Goal: Navigation & Orientation: Find specific page/section

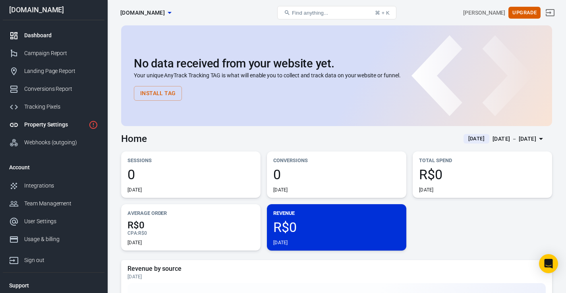
click at [52, 125] on div "Property Settings" at bounding box center [54, 125] width 61 height 8
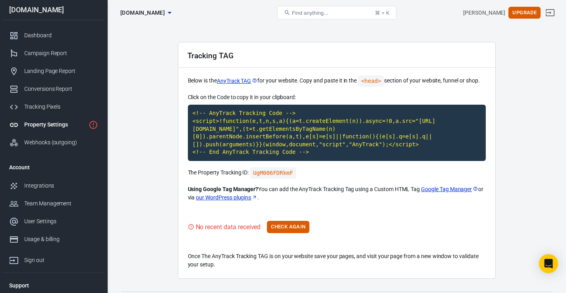
scroll to position [34, 0]
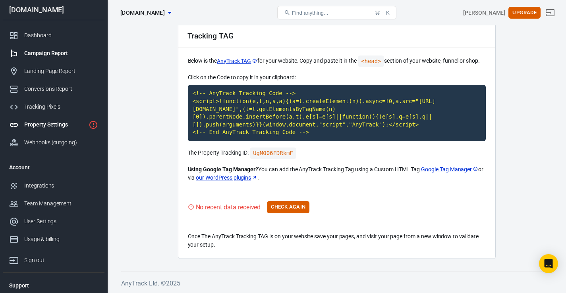
click at [46, 58] on link "Campaign Report" at bounding box center [54, 53] width 102 height 18
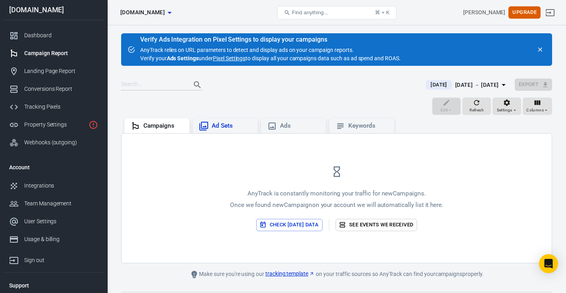
click at [223, 127] on div "Ad Sets" at bounding box center [232, 126] width 40 height 8
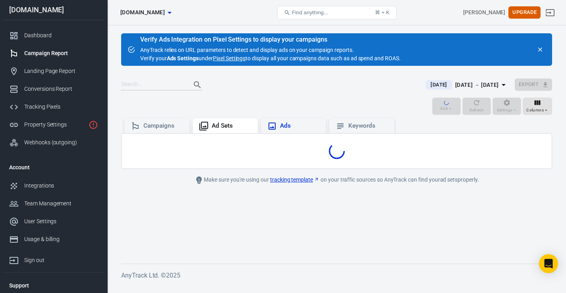
click at [278, 128] on div "Ads" at bounding box center [293, 127] width 52 height 10
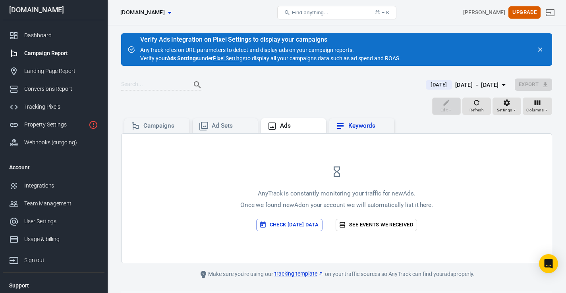
click at [342, 128] on icon at bounding box center [341, 127] width 10 height 10
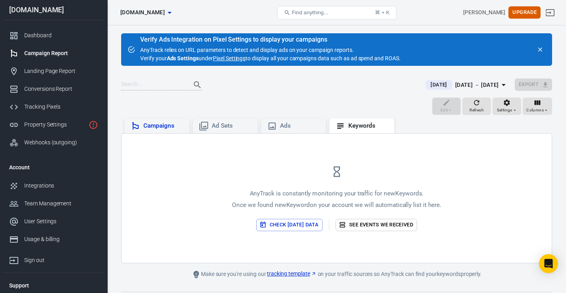
click at [161, 124] on div "Campaigns" at bounding box center [163, 126] width 40 height 8
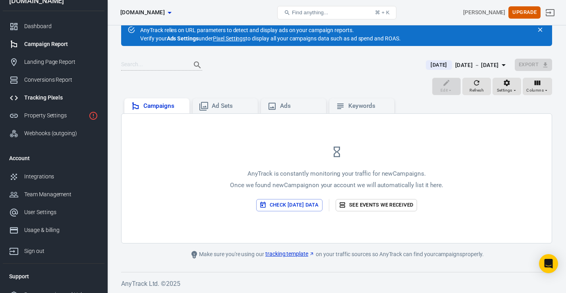
scroll to position [20, 0]
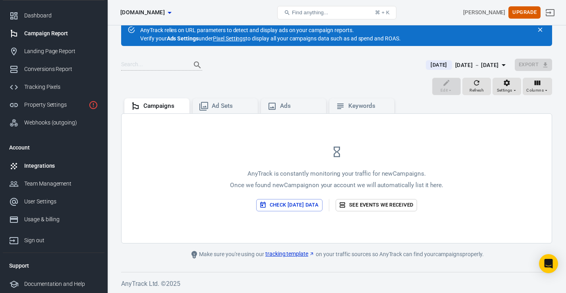
click at [52, 165] on div "Integrations" at bounding box center [61, 166] width 74 height 8
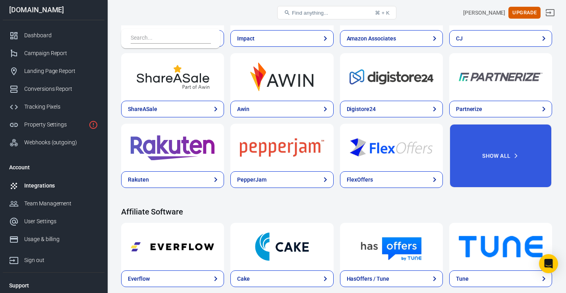
scroll to position [320, 0]
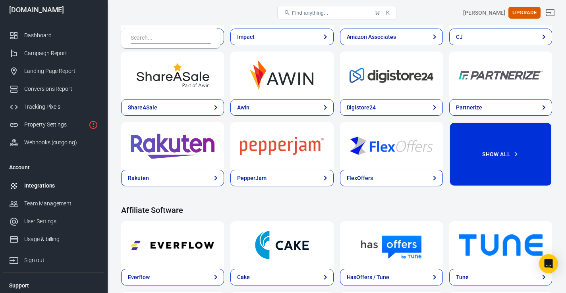
click at [490, 151] on button "Show All" at bounding box center [500, 154] width 103 height 64
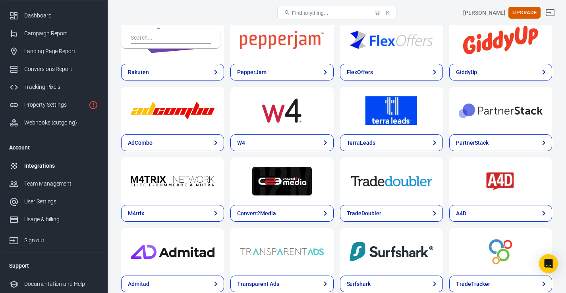
scroll to position [425, 0]
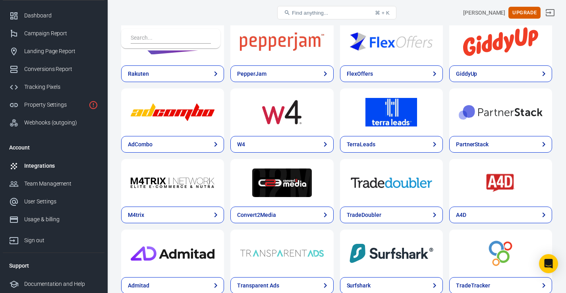
click at [504, 187] on img at bounding box center [501, 183] width 84 height 29
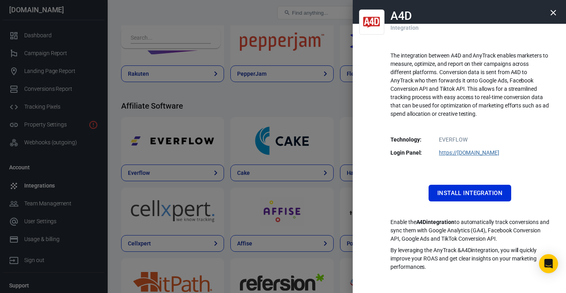
click at [553, 14] on icon "button" at bounding box center [553, 13] width 10 height 10
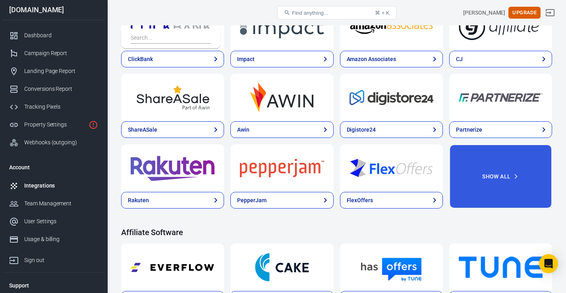
scroll to position [328, 0]
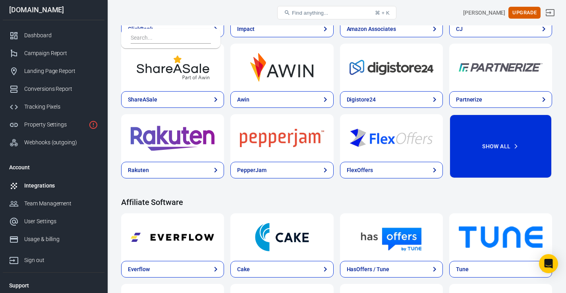
click at [500, 150] on button "Show All" at bounding box center [500, 146] width 103 height 64
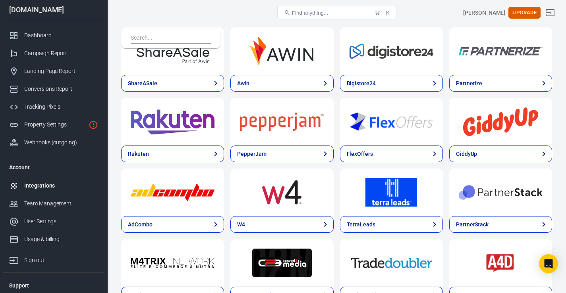
scroll to position [344, 0]
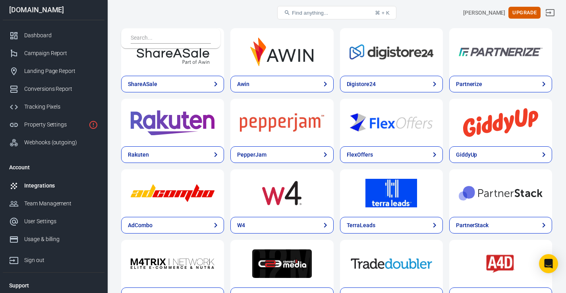
click at [291, 197] on img at bounding box center [282, 193] width 84 height 29
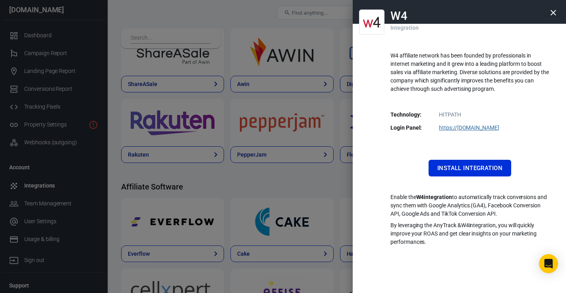
click at [552, 15] on icon "button" at bounding box center [553, 13] width 10 height 10
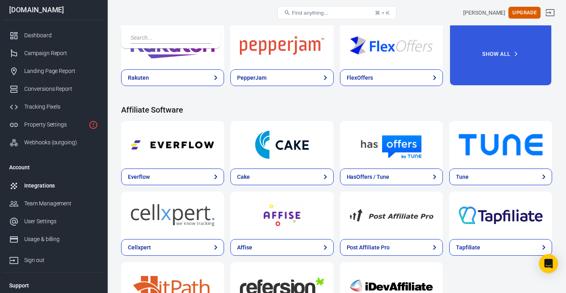
scroll to position [423, 0]
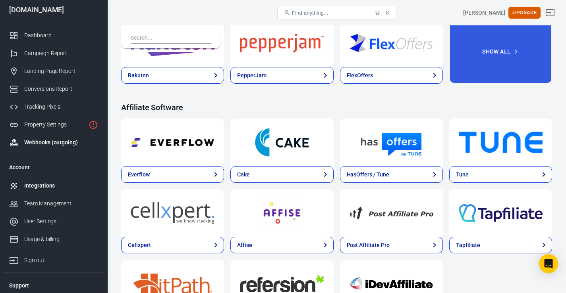
click at [68, 148] on link "Webhooks (outgoing)" at bounding box center [54, 143] width 102 height 18
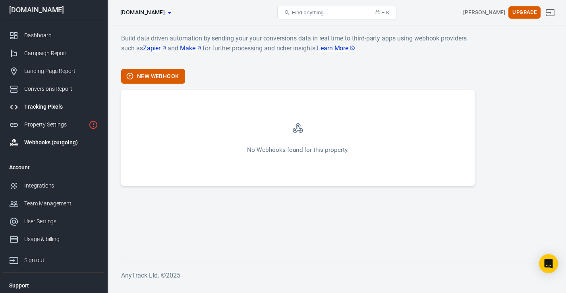
click at [50, 106] on div "Tracking Pixels" at bounding box center [61, 107] width 74 height 8
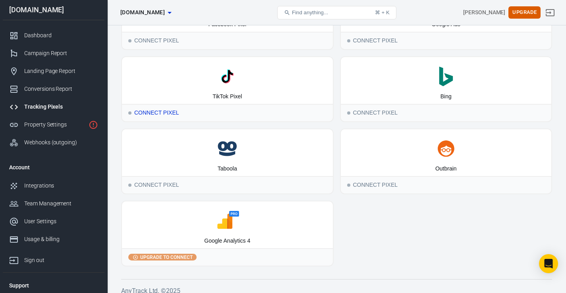
scroll to position [73, 0]
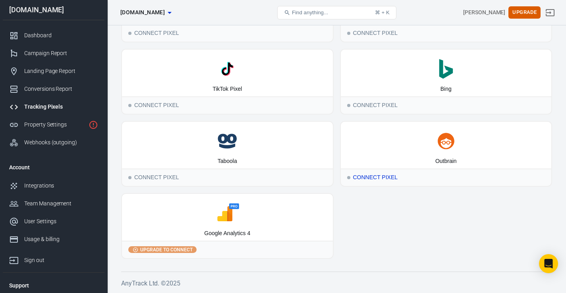
click at [383, 176] on div "Connect Pixel" at bounding box center [446, 177] width 211 height 17
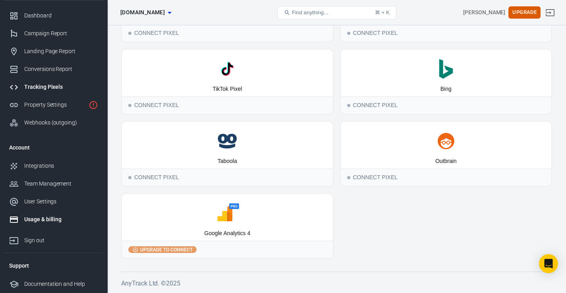
click at [48, 217] on div "Usage & billing" at bounding box center [61, 220] width 74 height 8
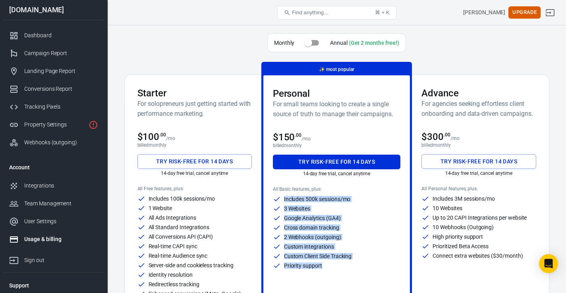
drag, startPoint x: 284, startPoint y: 200, endPoint x: 351, endPoint y: 264, distance: 92.7
click at [351, 264] on div "Includes 500k sessions/mo 3 Websites Google Analytics (GA4) Cross domain tracki…" at bounding box center [337, 232] width 128 height 75
click at [333, 265] on div "Priority support" at bounding box center [337, 266] width 128 height 8
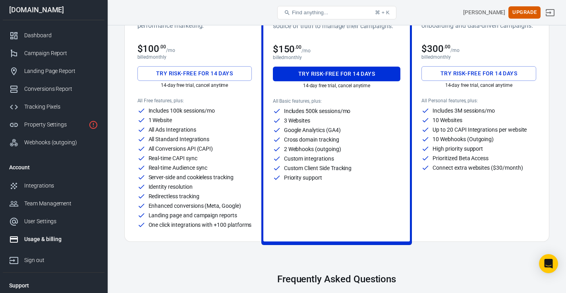
scroll to position [83, 0]
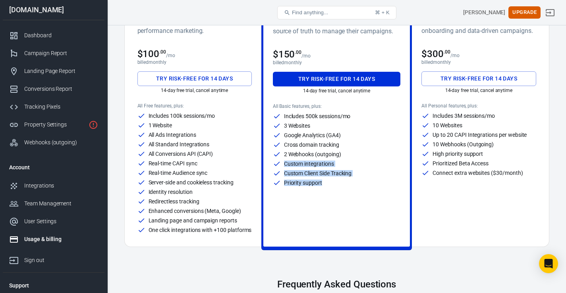
drag, startPoint x: 349, startPoint y: 154, endPoint x: 336, endPoint y: 187, distance: 35.0
click at [336, 187] on div "Includes 500k sessions/mo 3 Websites Google Analytics (GA4) Cross domain tracki…" at bounding box center [337, 149] width 128 height 75
click at [335, 187] on div "Priority support" at bounding box center [337, 183] width 128 height 8
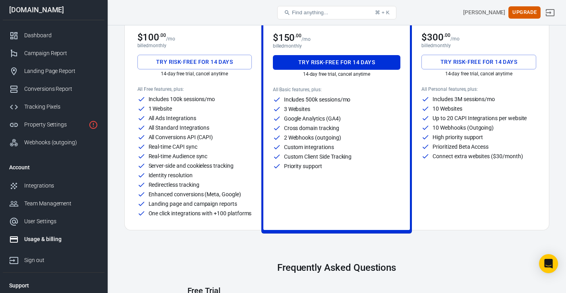
scroll to position [0, 0]
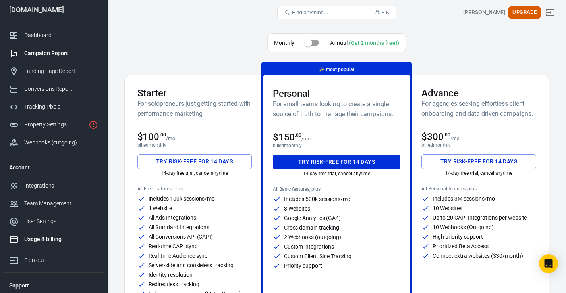
click at [44, 55] on div "Campaign Report" at bounding box center [61, 53] width 74 height 8
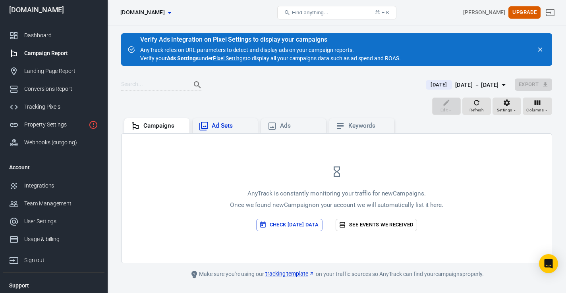
click at [225, 127] on div "Ad Sets" at bounding box center [232, 126] width 40 height 8
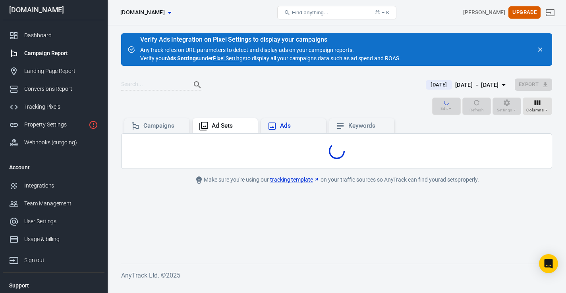
click at [293, 124] on div "Ads" at bounding box center [300, 126] width 40 height 8
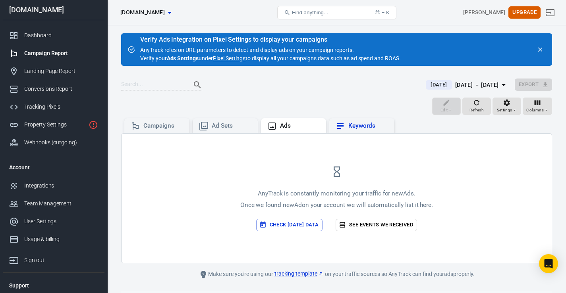
click at [361, 122] on div "Keywords" at bounding box center [368, 126] width 40 height 8
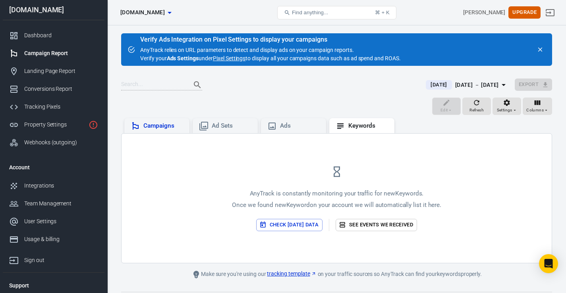
click at [159, 123] on div "Campaigns" at bounding box center [163, 126] width 40 height 8
click at [58, 69] on div "Landing Page Report" at bounding box center [61, 71] width 74 height 8
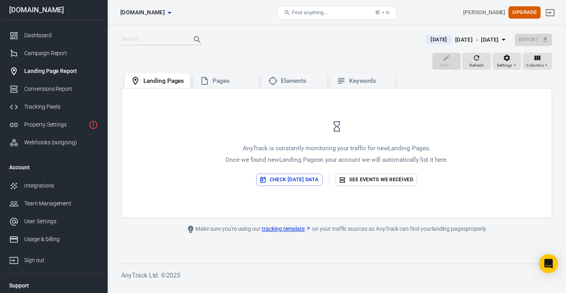
drag, startPoint x: 294, startPoint y: 151, endPoint x: 455, endPoint y: 163, distance: 160.9
click at [455, 163] on div "AnyTrack is constantly monitoring your traffic for new Landing Pages . Once we …" at bounding box center [337, 153] width 430 height 129
click at [386, 180] on link "See events we received" at bounding box center [376, 180] width 81 height 12
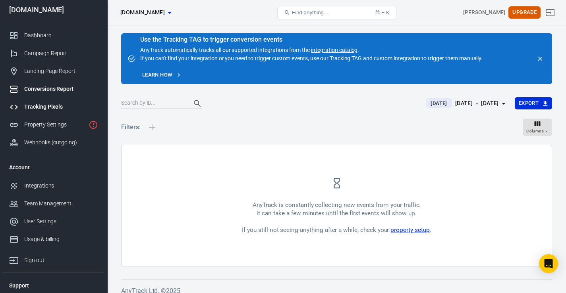
click at [47, 105] on div "Tracking Pixels" at bounding box center [61, 107] width 74 height 8
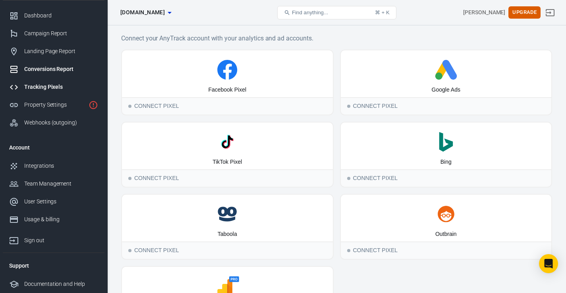
click at [47, 67] on div "Conversions Report" at bounding box center [61, 69] width 74 height 8
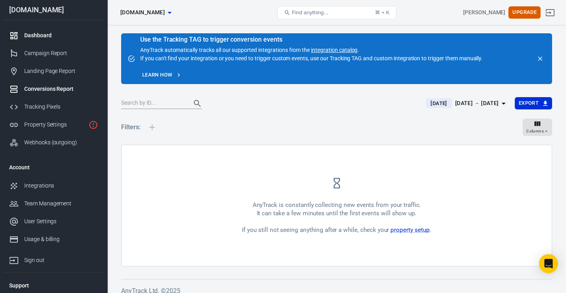
click at [40, 39] on div "Dashboard" at bounding box center [61, 35] width 74 height 8
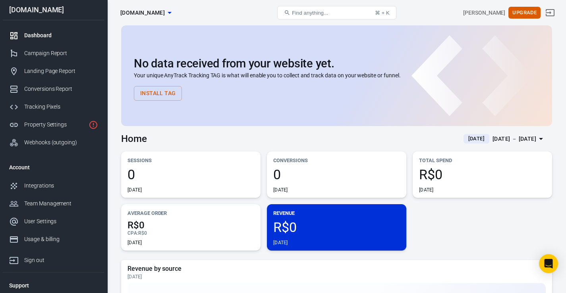
click at [177, 96] on button "Install Tag" at bounding box center [158, 93] width 48 height 15
